Goal: Find specific page/section: Find specific page/section

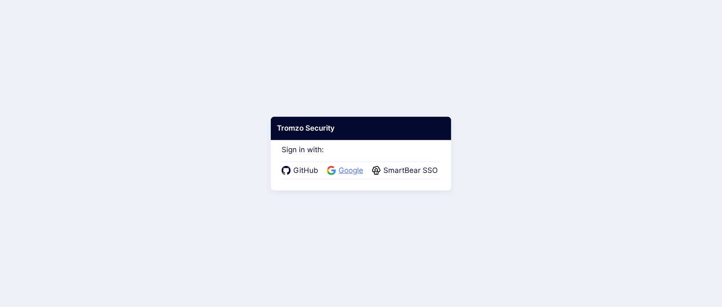
click at [347, 167] on span "Google" at bounding box center [351, 170] width 30 height 11
